Goal: Task Accomplishment & Management: Complete application form

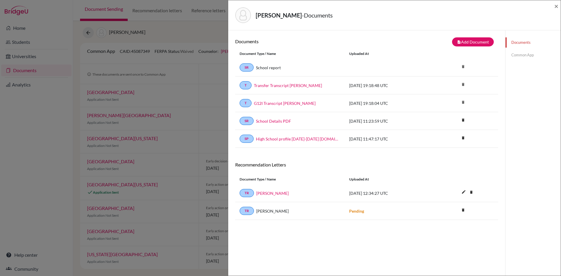
click at [521, 56] on link "Common App" at bounding box center [533, 55] width 55 height 10
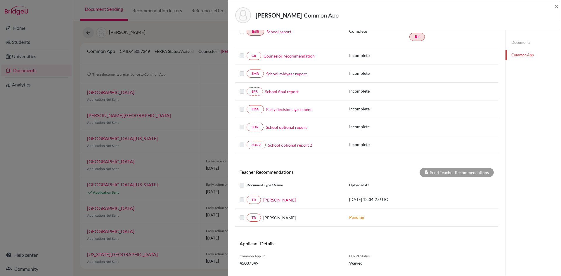
scroll to position [105, 0]
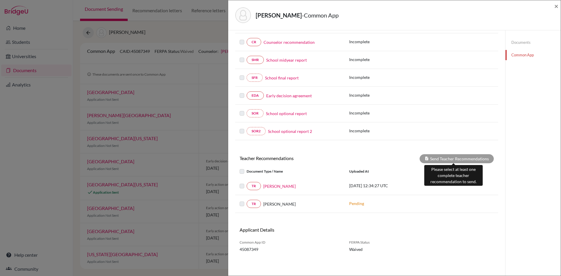
click at [448, 158] on div "Send Teacher Recommendations" at bounding box center [457, 158] width 74 height 9
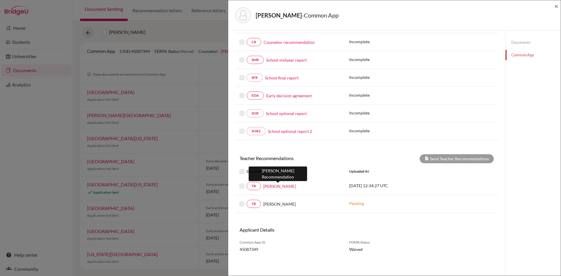
click at [274, 187] on link "[PERSON_NAME]" at bounding box center [279, 186] width 32 height 6
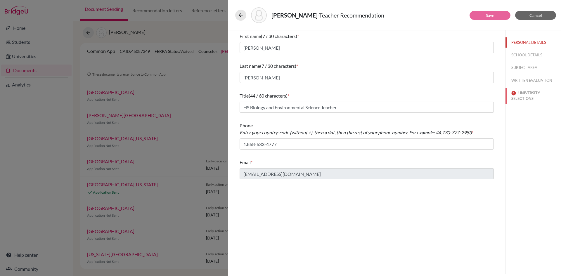
click at [524, 97] on button "UNIVERSITY SELECTIONS" at bounding box center [533, 96] width 55 height 16
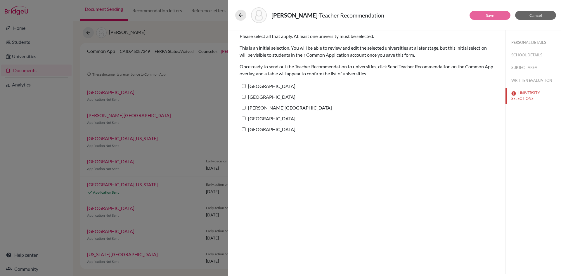
click at [244, 120] on input "[GEOGRAPHIC_DATA]" at bounding box center [244, 119] width 4 height 4
checkbox input "true"
click at [489, 11] on button "Save" at bounding box center [490, 15] width 41 height 9
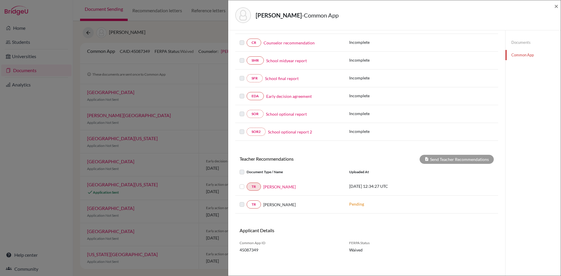
scroll to position [105, 0]
click at [247, 183] on label at bounding box center [247, 183] width 0 height 0
click at [0, 0] on input "checkbox" at bounding box center [0, 0] width 0 height 0
click at [478, 157] on button "Send Teacher Recommendations" at bounding box center [457, 158] width 74 height 9
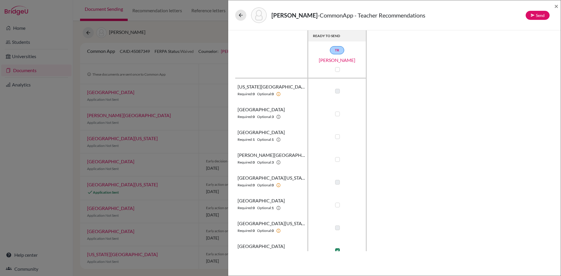
scroll to position [10, 0]
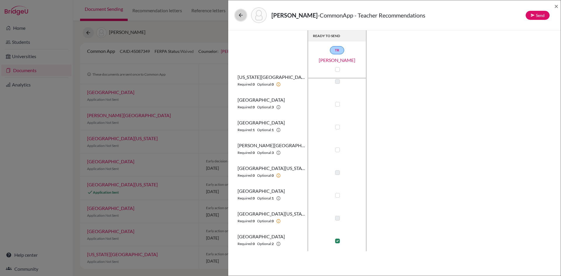
click at [241, 14] on icon at bounding box center [241, 15] width 6 height 6
